Goal: Task Accomplishment & Management: Manage account settings

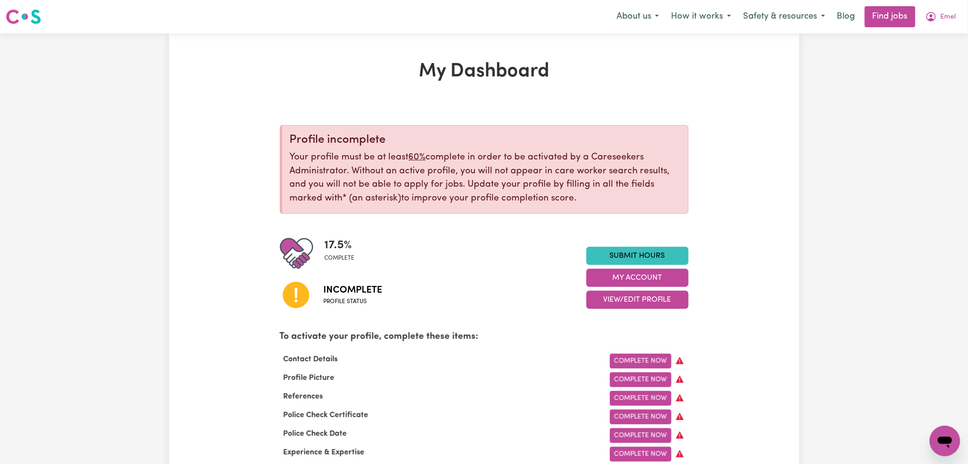
drag, startPoint x: 927, startPoint y: 10, endPoint x: 924, endPoint y: 27, distance: 16.9
click at [927, 13] on button "Emel" at bounding box center [940, 17] width 43 height 20
click at [925, 72] on link "Logout" at bounding box center [923, 73] width 75 height 18
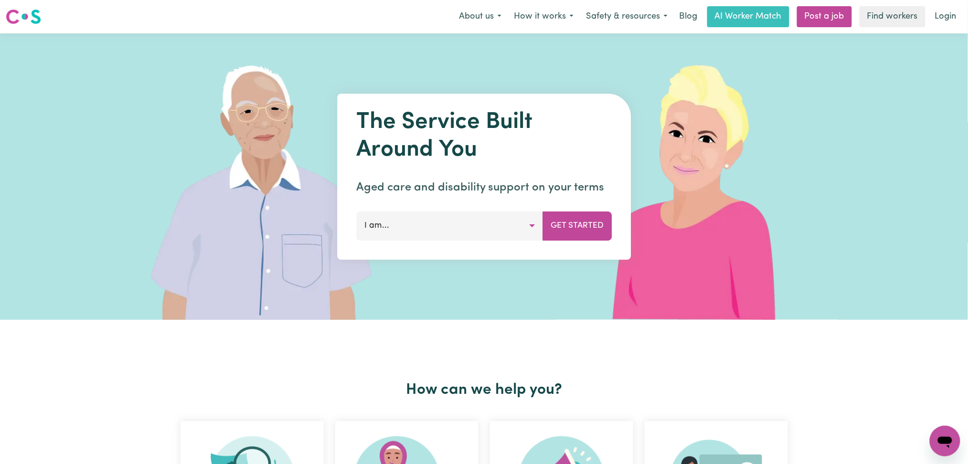
click at [947, 23] on link "Login" at bounding box center [945, 16] width 33 height 21
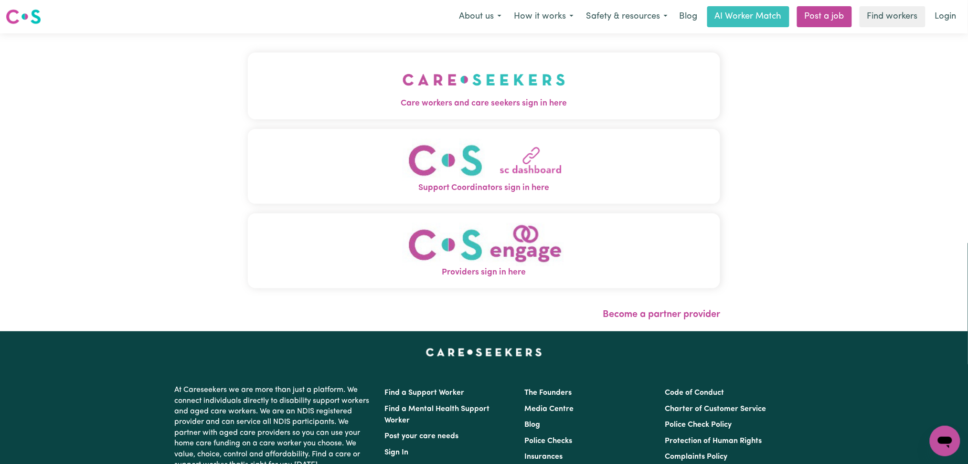
click at [429, 63] on img "Care workers and care seekers sign in here" at bounding box center [484, 79] width 163 height 35
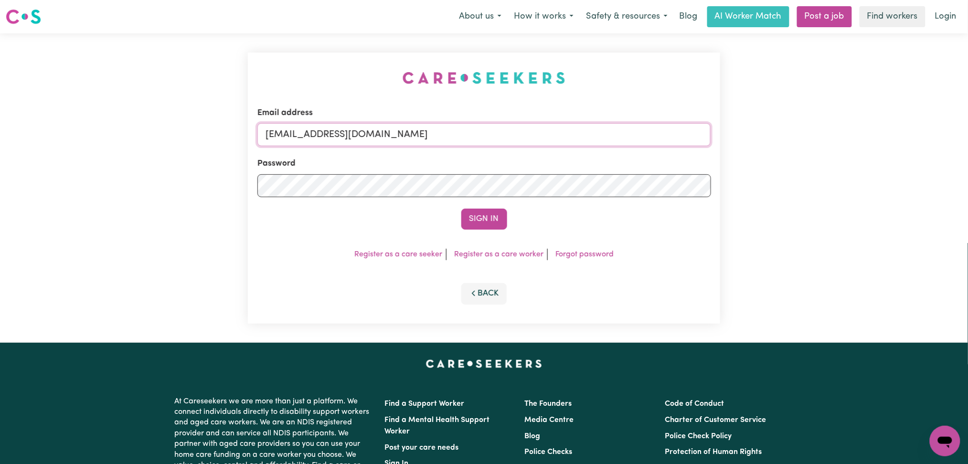
click at [428, 136] on input "[EMAIL_ADDRESS][DOMAIN_NAME]" at bounding box center [484, 134] width 454 height 23
drag, startPoint x: 316, startPoint y: 129, endPoint x: 623, endPoint y: 156, distance: 308.7
click at [623, 156] on form "Email address Superuser~[PERSON_NAME][EMAIL_ADDRESS][DOMAIN_NAME] Password Sign…" at bounding box center [484, 168] width 454 height 123
type input "Superuser~[PERSON_NAME][EMAIL_ADDRESS][DOMAIN_NAME]"
click at [461, 217] on div "Sign In" at bounding box center [484, 219] width 454 height 21
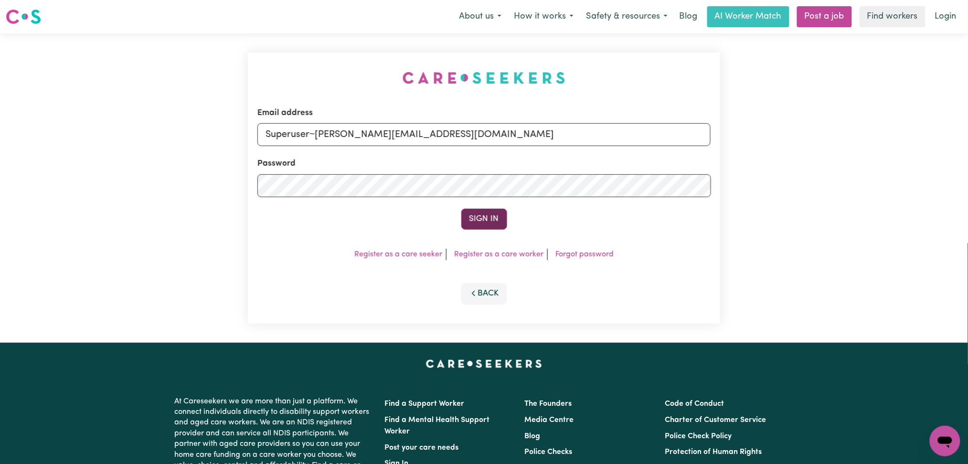
click at [484, 222] on button "Sign In" at bounding box center [484, 219] width 46 height 21
